Goal: Obtain resource: Download file/media

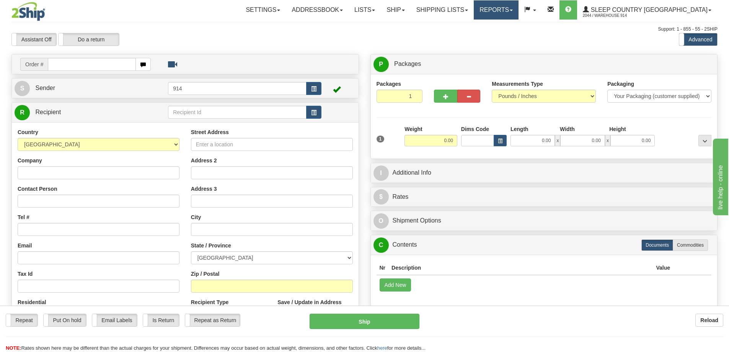
click at [519, 7] on link "Reports" at bounding box center [496, 9] width 45 height 19
click at [518, 28] on link "Standard" at bounding box center [483, 27] width 70 height 10
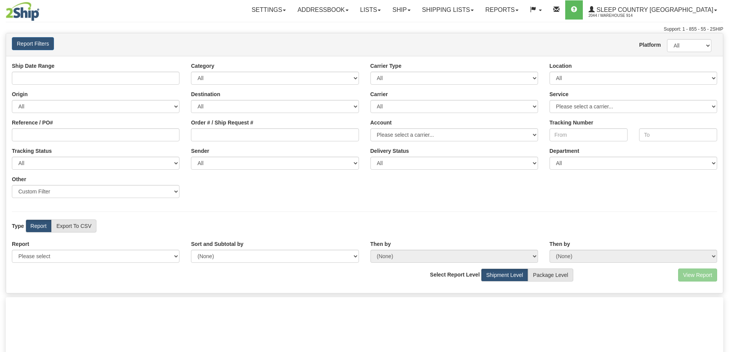
type input "09/03/2025 And 09/09/2025"
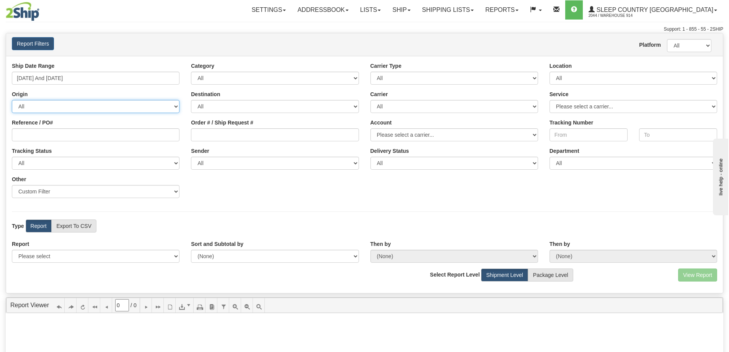
click at [163, 105] on select "All AFGHANISTAN ALAND ISLANDS ALBANIA ALGERIA AMERICAN SAMOA ANDORRA ANGOLA ANG…" at bounding box center [96, 106] width 168 height 13
click at [673, 77] on select "All 9009 914 BEDDN CASPC END SLE ZINUC" at bounding box center [634, 78] width 168 height 13
select select "7603"
click at [550, 72] on select "All 9009 914 BEDDN CASPC END SLE ZINUC" at bounding box center [634, 78] width 168 height 13
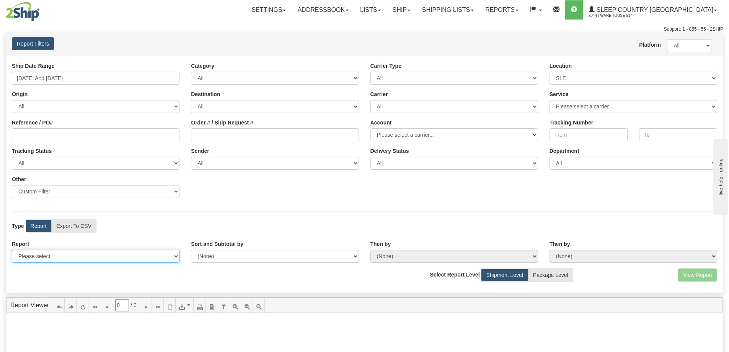
click at [164, 253] on select "Please select 1 Line Shipment Report Address Detail Basic Shipment Overview Can…" at bounding box center [96, 256] width 168 height 13
select select "Users\Contents Detail.trdx"
click at [12, 250] on select "Please select 1 Line Shipment Report Address Detail Basic Shipment Overview Can…" at bounding box center [96, 256] width 168 height 13
click at [697, 272] on button "View Report" at bounding box center [697, 274] width 39 height 13
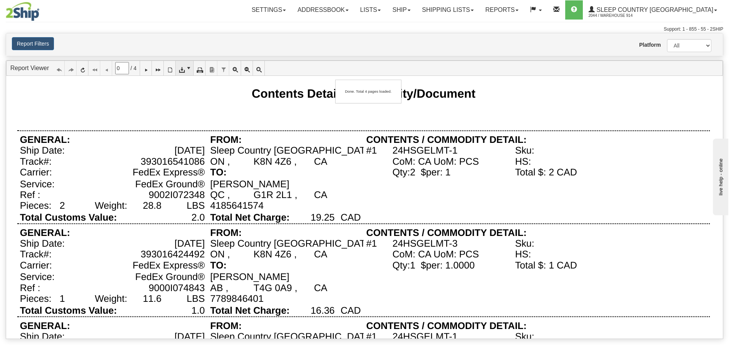
type input "1"
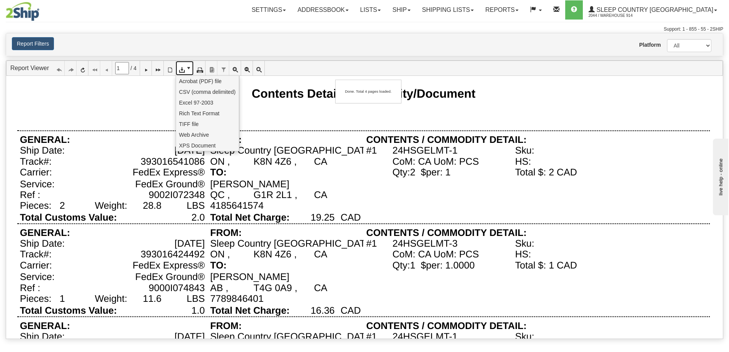
click at [190, 68] on span at bounding box center [189, 68] width 6 height 6
click at [198, 93] on span "CSV (comma delimited)" at bounding box center [207, 92] width 57 height 8
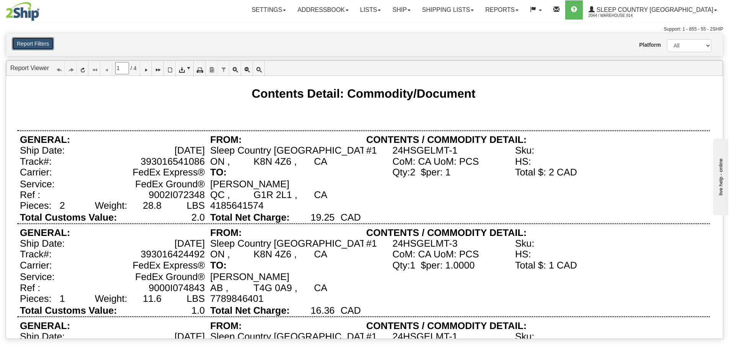
click at [26, 49] on button "Report Filters" at bounding box center [33, 43] width 42 height 13
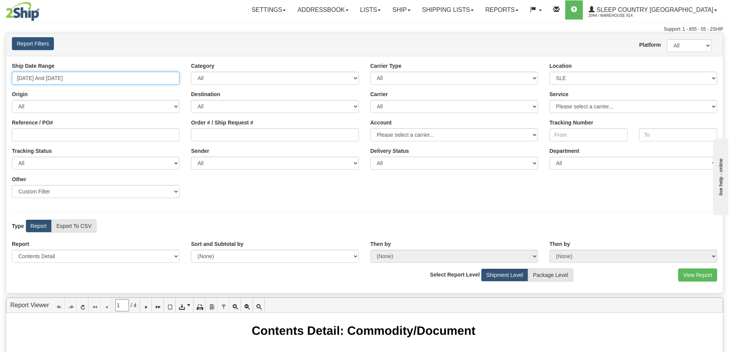
click at [120, 79] on input "09/03/2025 And 09/09/2025" at bounding box center [96, 78] width 168 height 13
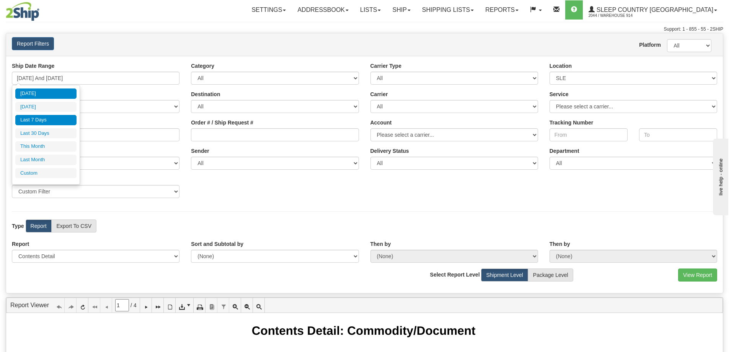
click at [44, 97] on li "[DATE]" at bounding box center [45, 93] width 61 height 10
type input "09/09/2025 And 09/09/2025"
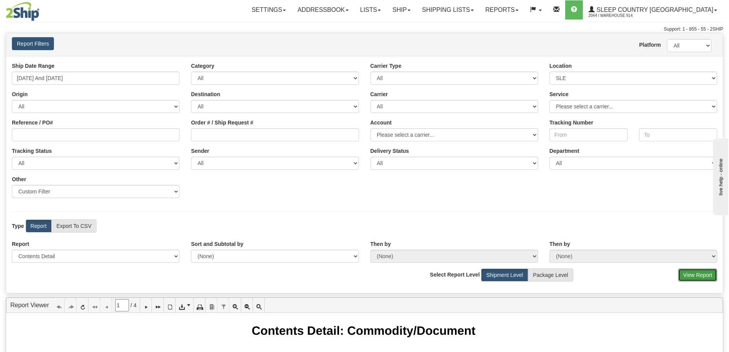
click at [706, 278] on button "View Report" at bounding box center [697, 274] width 39 height 13
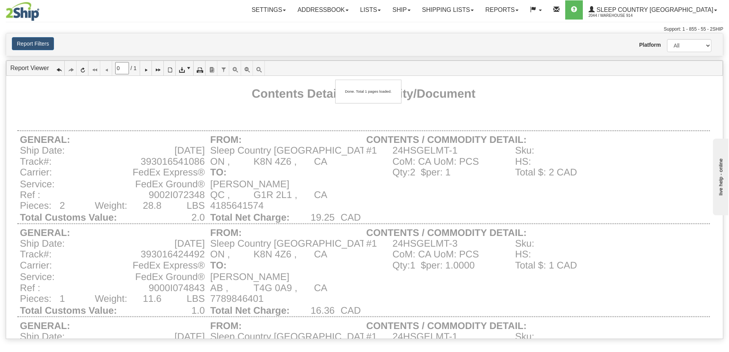
type input "1"
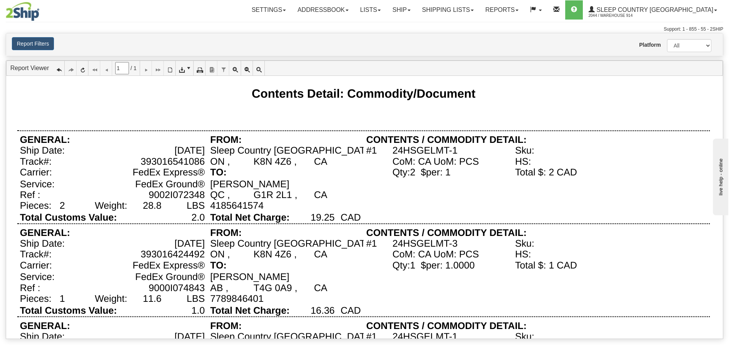
scroll to position [38, 0]
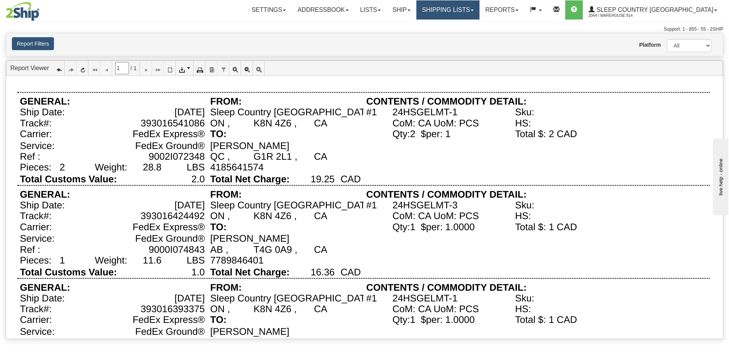
click at [470, 8] on link "Shipping lists" at bounding box center [447, 9] width 63 height 19
click at [457, 28] on span "Current Shipments" at bounding box center [434, 27] width 45 height 6
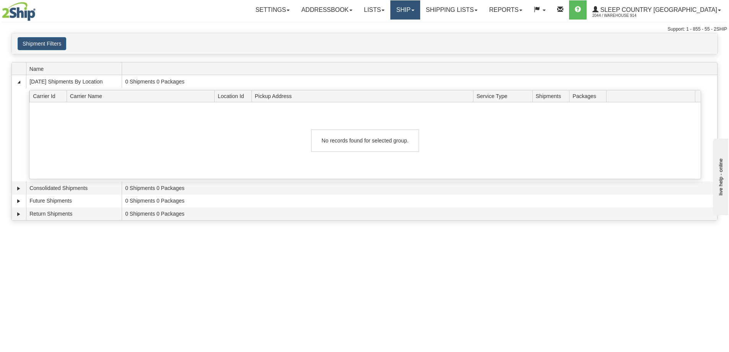
click at [420, 8] on link "Ship" at bounding box center [404, 9] width 29 height 19
click at [387, 28] on span "Ship Screen" at bounding box center [372, 27] width 29 height 6
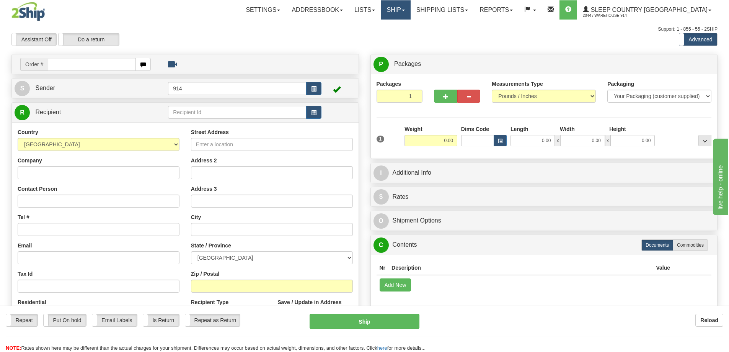
click at [410, 9] on link "Ship" at bounding box center [395, 9] width 29 height 19
click at [403, 39] on span "OnHold / Order Queue" at bounding box center [376, 37] width 54 height 6
